Goal: Navigation & Orientation: Find specific page/section

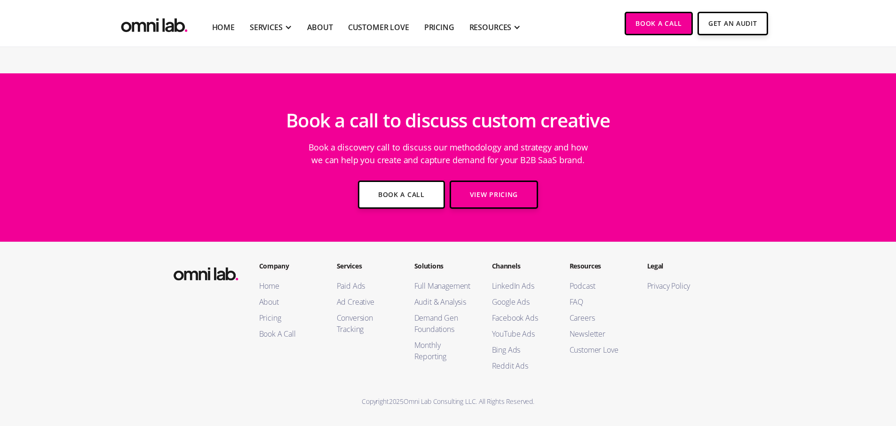
scroll to position [3657, 0]
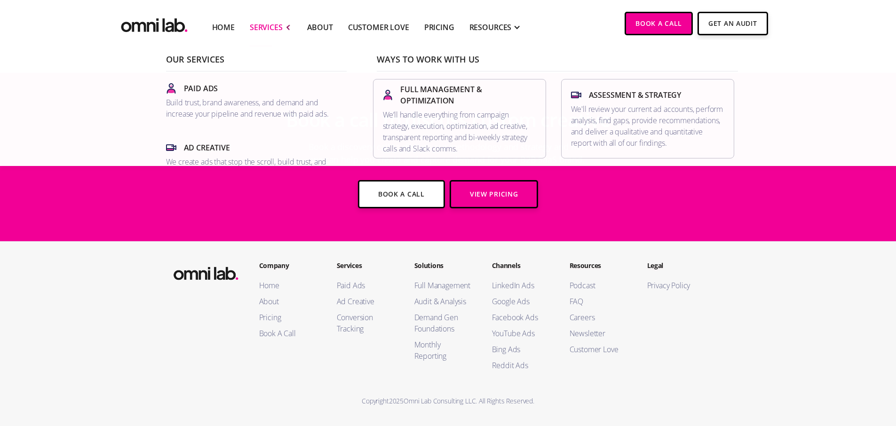
click at [275, 26] on div "SERVICES" at bounding box center [266, 27] width 33 height 11
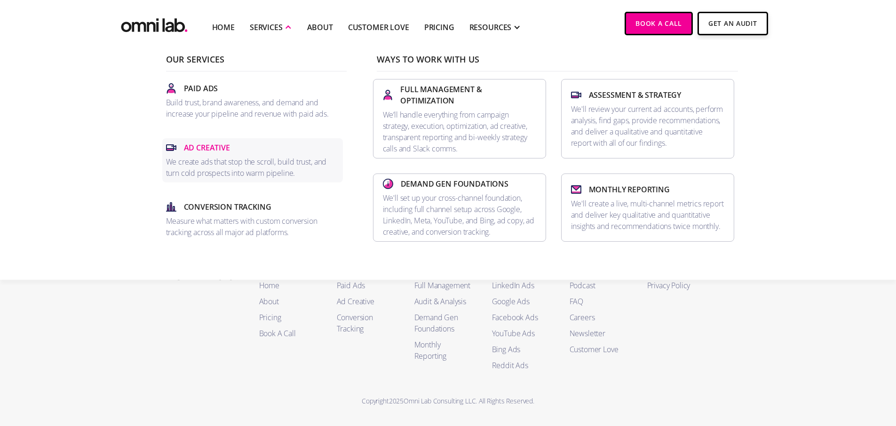
click at [223, 148] on p "Ad Creative" at bounding box center [207, 147] width 46 height 11
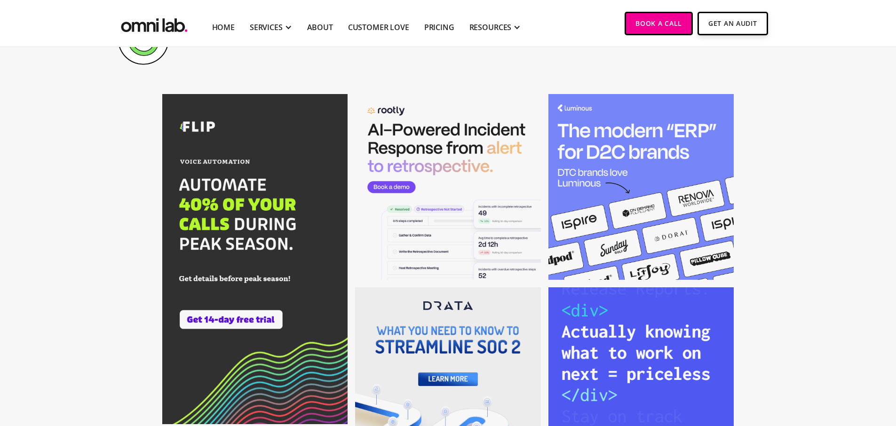
scroll to position [304, 0]
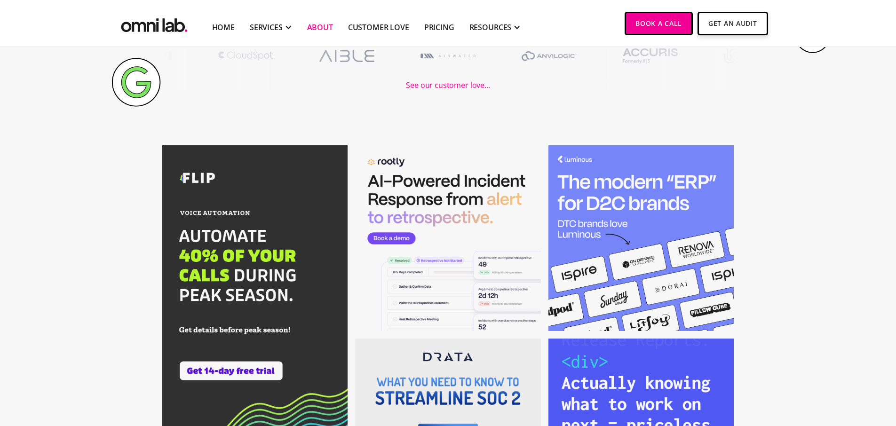
click at [310, 25] on link "About" at bounding box center [320, 27] width 26 height 11
